Goal: Browse casually

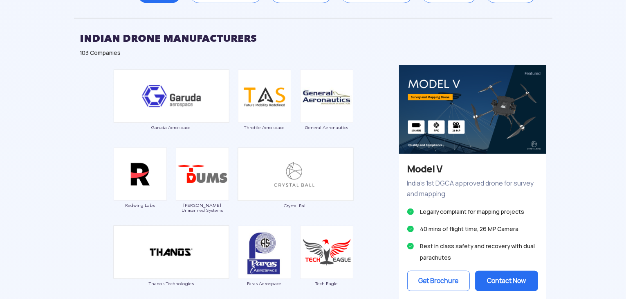
scroll to position [446, 0]
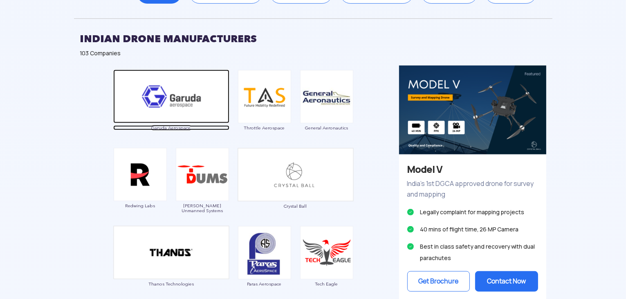
click at [180, 115] on img at bounding box center [171, 97] width 116 height 54
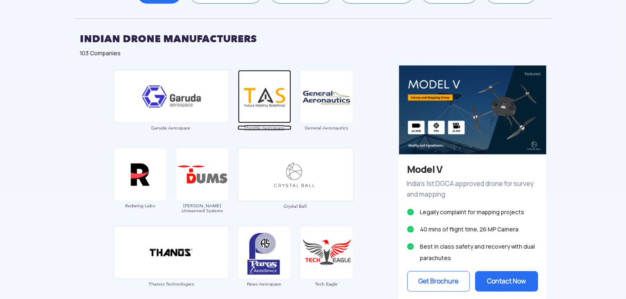
click at [262, 104] on img at bounding box center [264, 96] width 53 height 53
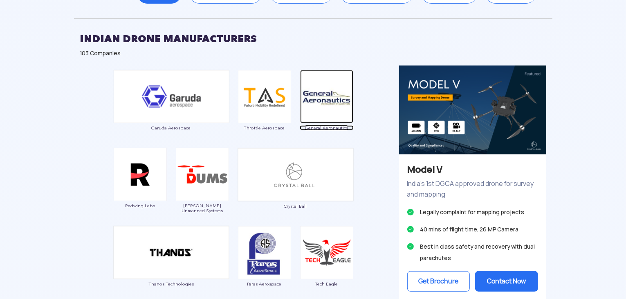
click at [334, 101] on img at bounding box center [326, 96] width 53 height 53
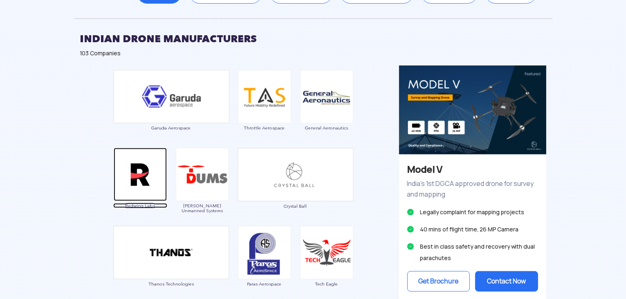
click at [147, 182] on img at bounding box center [140, 174] width 53 height 53
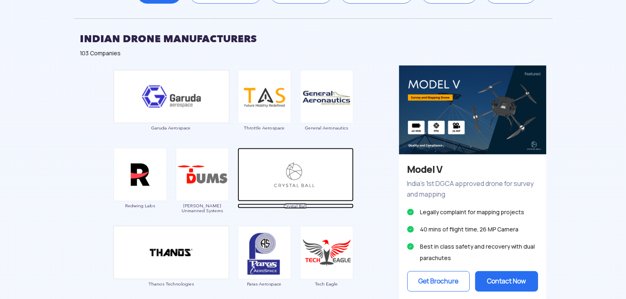
click at [272, 185] on img at bounding box center [296, 175] width 116 height 54
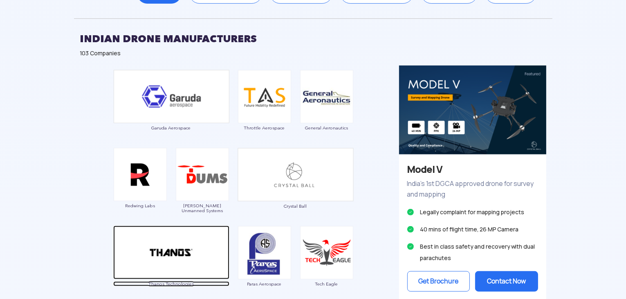
click at [192, 256] on img at bounding box center [171, 252] width 116 height 54
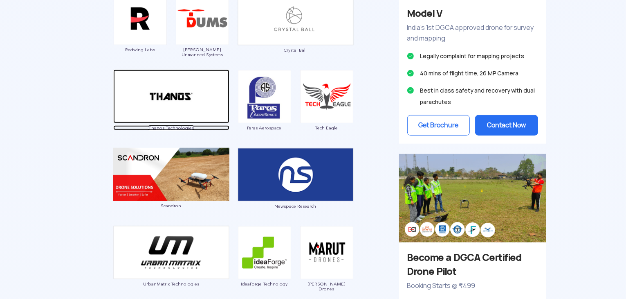
scroll to position [602, 0]
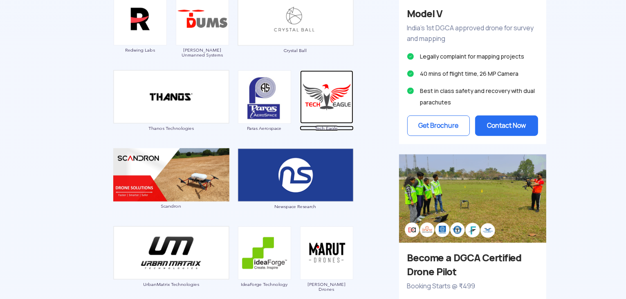
click at [340, 111] on img at bounding box center [326, 96] width 53 height 53
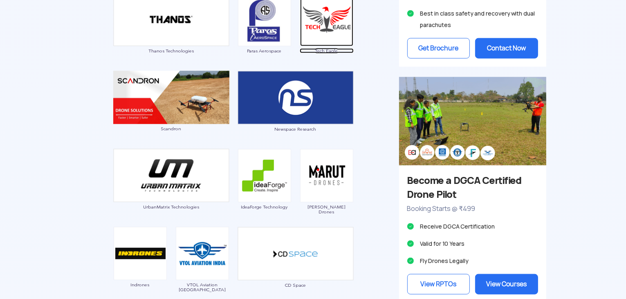
scroll to position [680, 0]
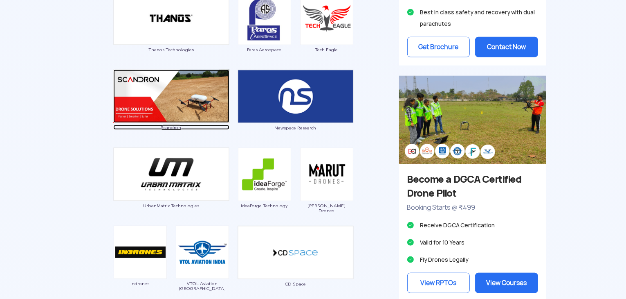
click at [162, 106] on img at bounding box center [171, 96] width 116 height 53
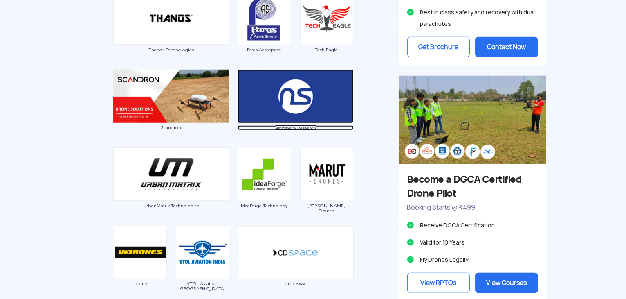
click at [314, 99] on img at bounding box center [296, 97] width 116 height 54
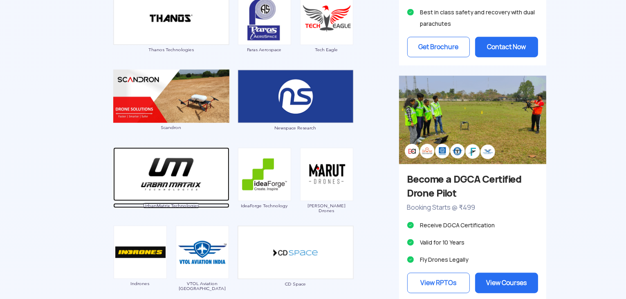
click at [164, 190] on img at bounding box center [171, 174] width 116 height 54
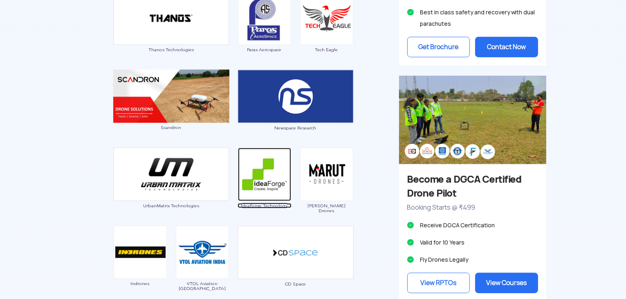
click at [267, 171] on img at bounding box center [264, 174] width 53 height 53
click at [325, 186] on img at bounding box center [326, 174] width 53 height 53
click at [332, 184] on img at bounding box center [326, 174] width 53 height 53
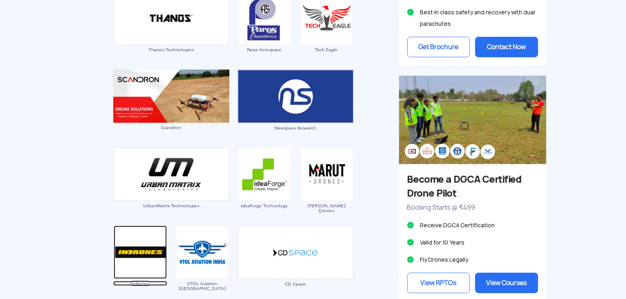
click at [135, 257] on img at bounding box center [140, 251] width 53 height 53
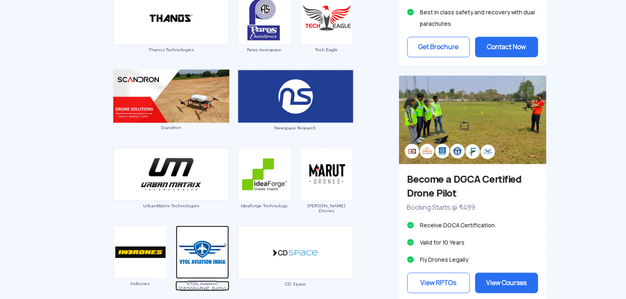
click at [204, 257] on img at bounding box center [202, 251] width 53 height 53
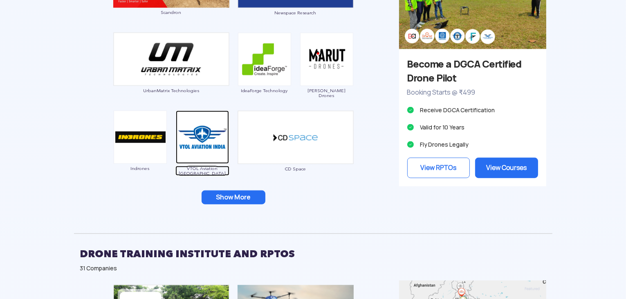
scroll to position [796, 0]
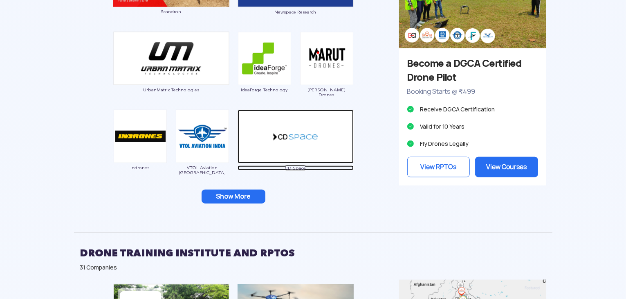
click at [303, 132] on img at bounding box center [296, 137] width 116 height 54
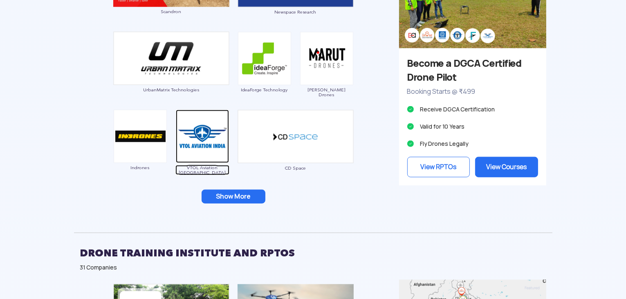
click at [196, 149] on img at bounding box center [202, 136] width 53 height 53
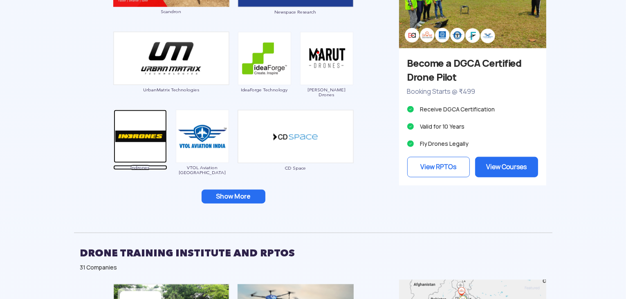
click at [148, 131] on img at bounding box center [140, 136] width 53 height 53
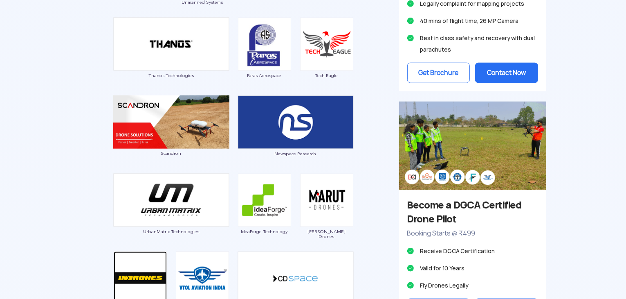
scroll to position [653, 0]
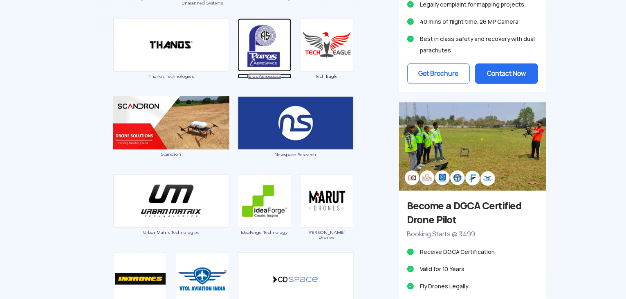
click at [267, 43] on img at bounding box center [264, 44] width 53 height 53
